Goal: Find specific page/section

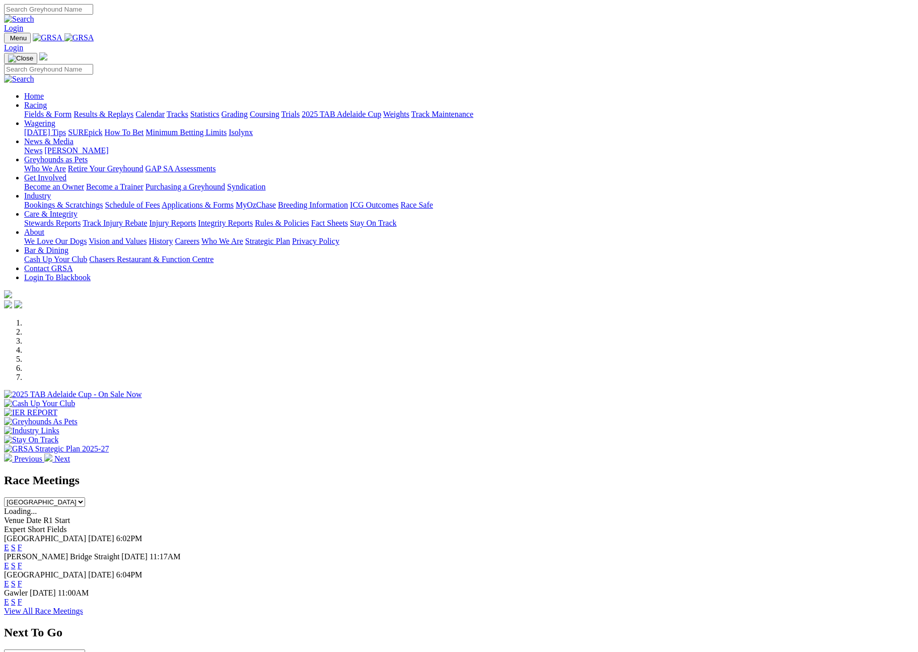
scroll to position [333, 0]
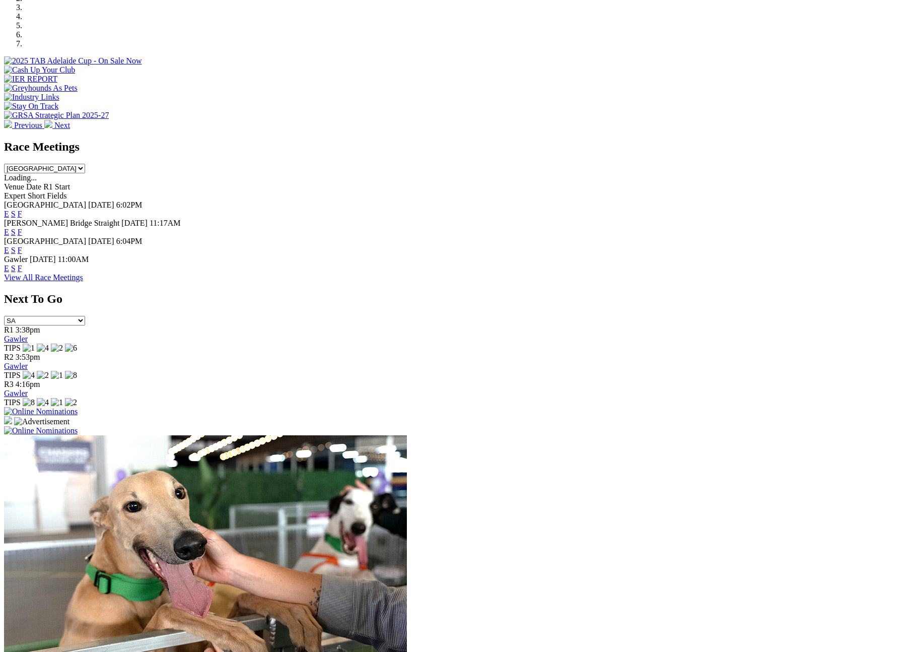
click at [85, 164] on select "[GEOGRAPHIC_DATA] [GEOGRAPHIC_DATA] [GEOGRAPHIC_DATA] [GEOGRAPHIC_DATA] [GEOGRA…" at bounding box center [44, 169] width 81 height 10
select select "QLD"
click at [85, 164] on select "[GEOGRAPHIC_DATA] [GEOGRAPHIC_DATA] [GEOGRAPHIC_DATA] [GEOGRAPHIC_DATA] [GEOGRA…" at bounding box center [44, 169] width 81 height 10
click at [22, 264] on link "F" at bounding box center [20, 268] width 5 height 9
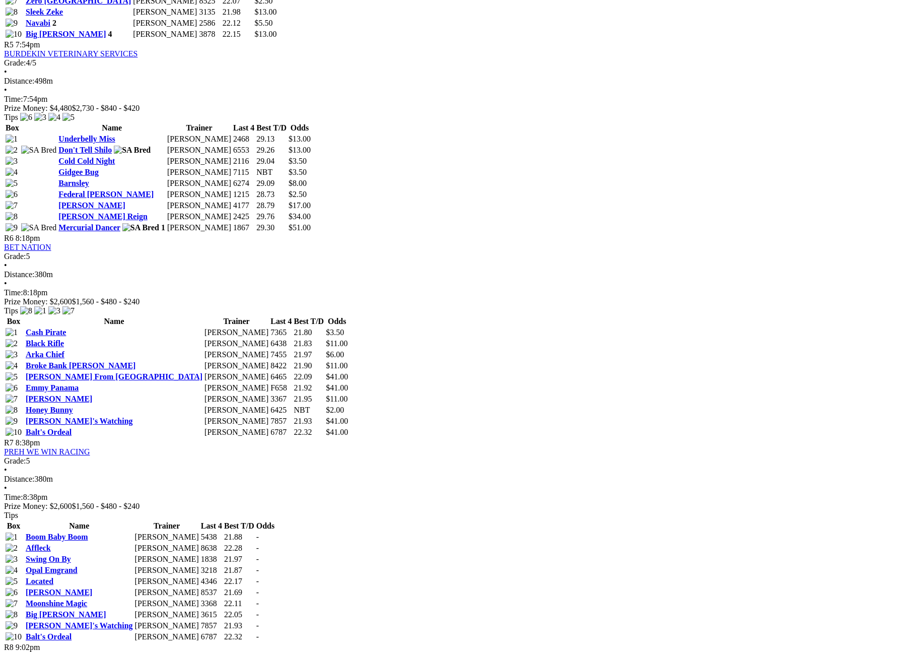
scroll to position [1455, 0]
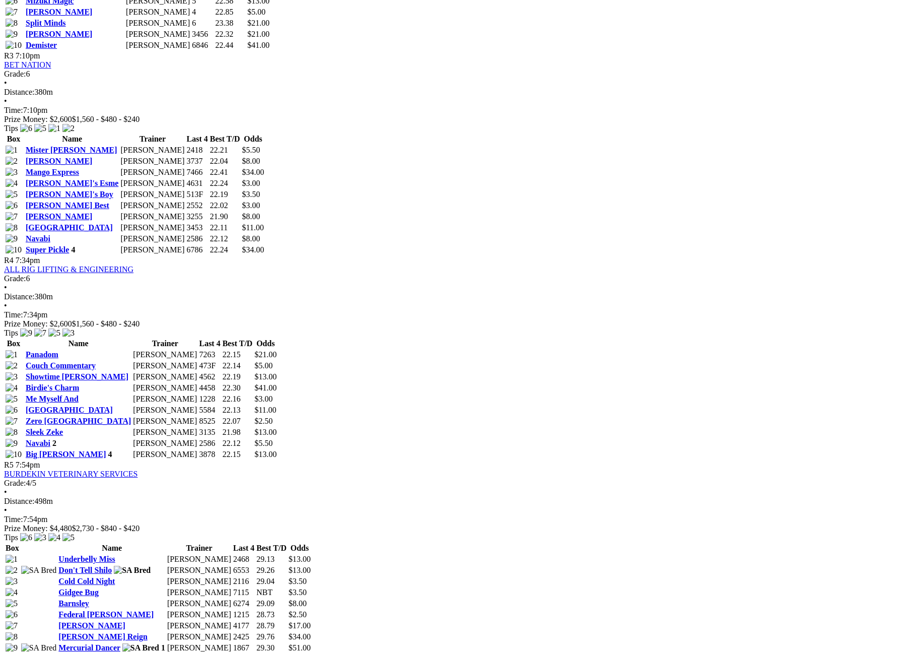
scroll to position [782, 0]
